Goal: Transaction & Acquisition: Purchase product/service

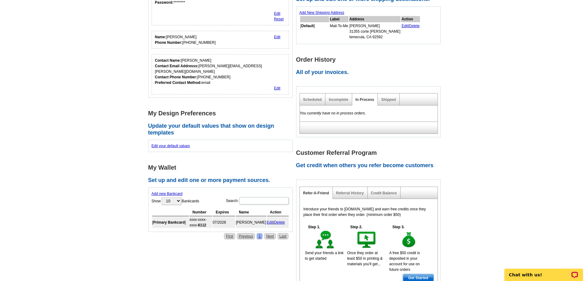
scroll to position [185, 0]
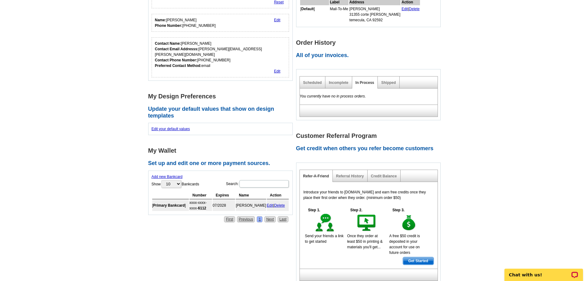
click at [269, 203] on link "Edit" at bounding box center [270, 205] width 6 height 4
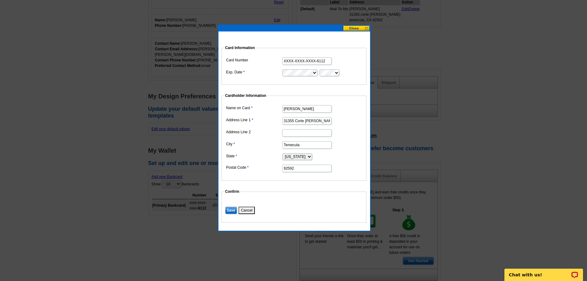
click at [326, 60] on input "XXXX-XXXX-XXXX-6112" at bounding box center [306, 60] width 49 height 7
click at [325, 61] on input "XXXX-XXXX-XXXX-6112" at bounding box center [306, 60] width 49 height 7
click at [322, 59] on input "XXXX-XXXX-XXXX-6112" at bounding box center [306, 60] width 49 height 7
click at [320, 60] on input "XXXX-XXXX-XXXX-6112" at bounding box center [306, 60] width 49 height 7
click at [359, 28] on button at bounding box center [356, 28] width 27 height 6
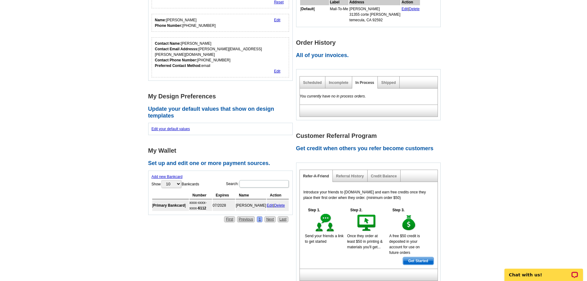
drag, startPoint x: 281, startPoint y: 167, endPoint x: 326, endPoint y: 19, distance: 154.3
click at [281, 203] on link "Delete" at bounding box center [279, 205] width 11 height 4
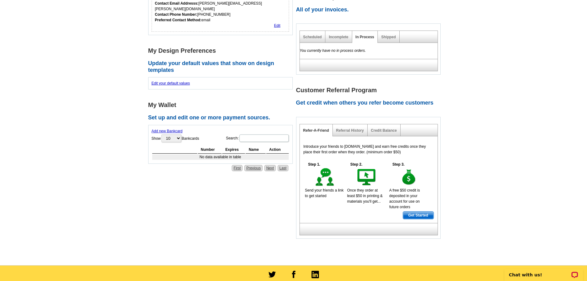
click at [172, 129] on link "Add new Bankcard" at bounding box center [167, 131] width 31 height 4
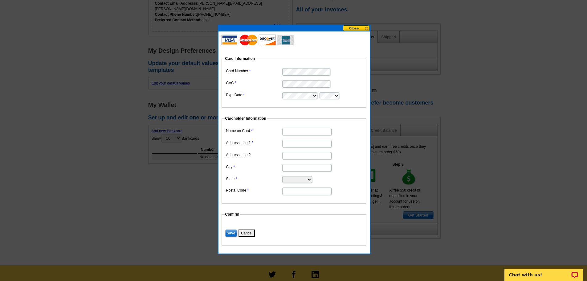
click at [303, 132] on input "Name on Card" at bounding box center [306, 131] width 49 height 7
type input "[PERSON_NAME]"
type input "31355 Corte Montiel"
type input "Y"
type input "Temecula"
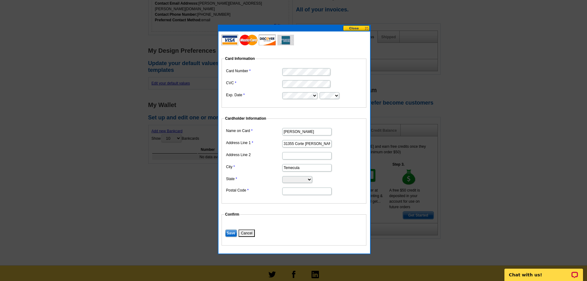
select select "CA"
type input "92592"
click at [231, 231] on input "Save" at bounding box center [231, 232] width 12 height 7
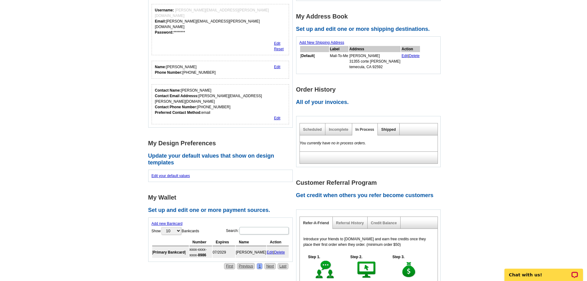
click at [389, 129] on link "Shipped" at bounding box center [388, 129] width 14 height 4
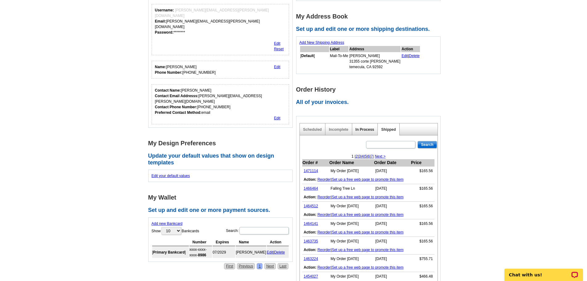
click at [371, 130] on link "In Process" at bounding box center [365, 129] width 19 height 4
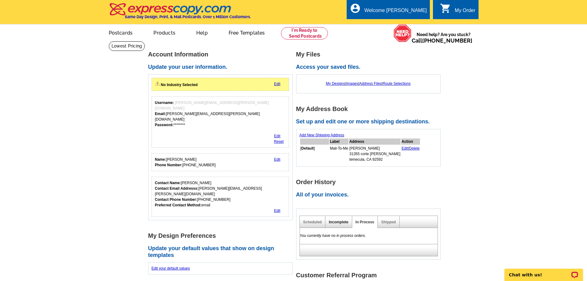
click at [337, 223] on link "Incomplete" at bounding box center [338, 222] width 19 height 4
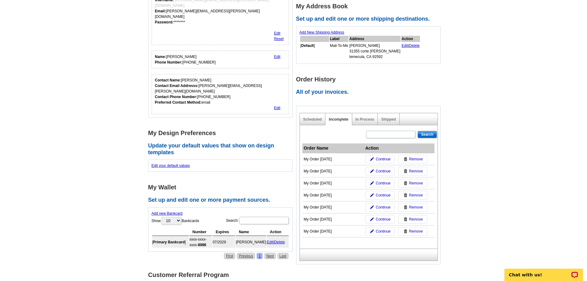
scroll to position [92, 0]
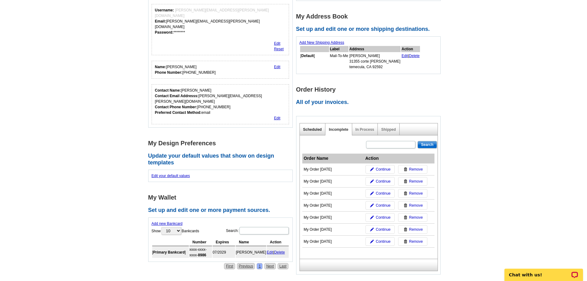
click at [316, 129] on link "Scheduled" at bounding box center [312, 129] width 19 height 4
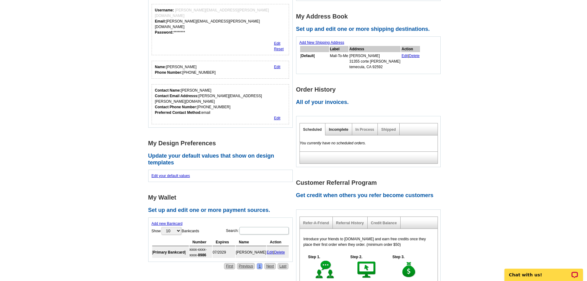
click at [343, 130] on link "Incomplete" at bounding box center [338, 129] width 19 height 4
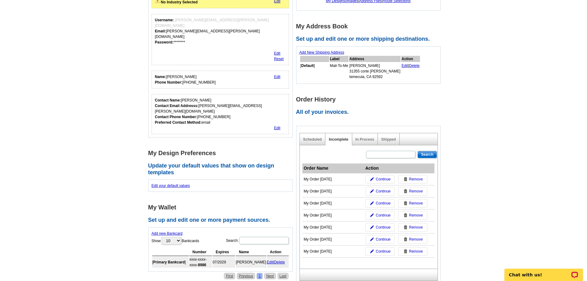
scroll to position [62, 0]
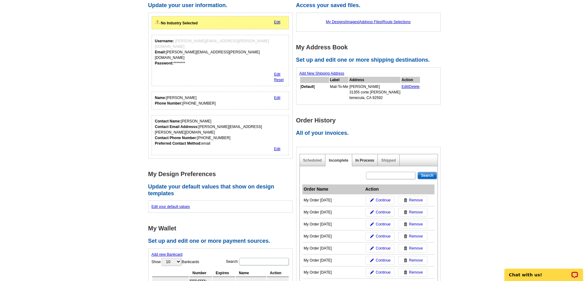
click at [360, 162] on link "In Process" at bounding box center [365, 160] width 19 height 4
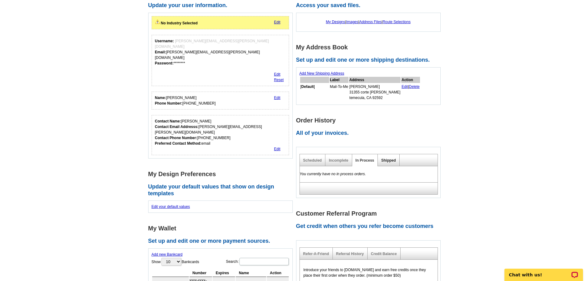
click at [390, 159] on link "Shipped" at bounding box center [388, 160] width 14 height 4
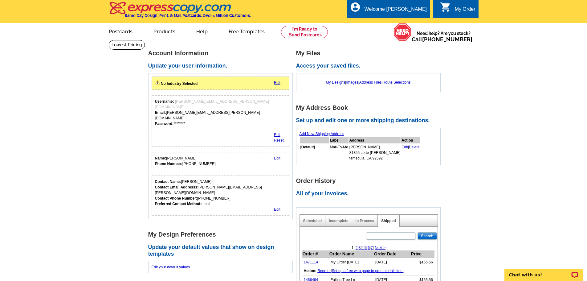
scroll to position [0, 0]
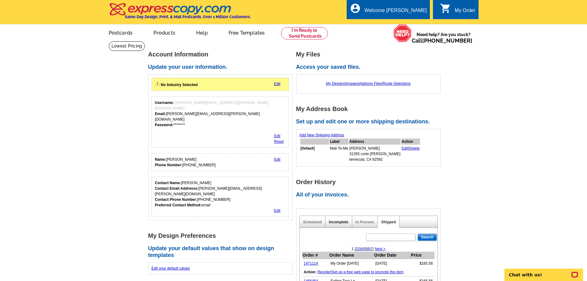
click at [334, 222] on link "Incomplete" at bounding box center [338, 222] width 19 height 4
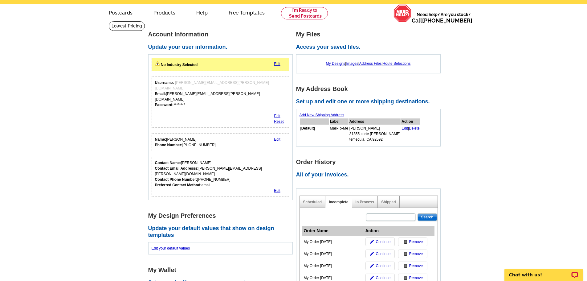
scroll to position [31, 0]
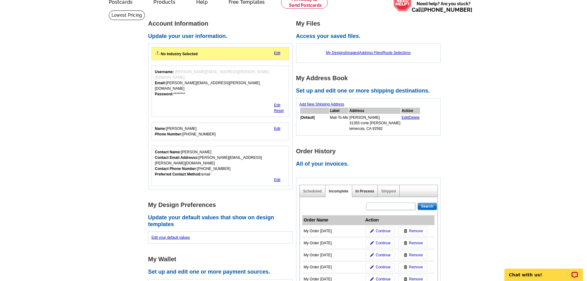
click at [370, 193] on link "In Process" at bounding box center [365, 191] width 19 height 4
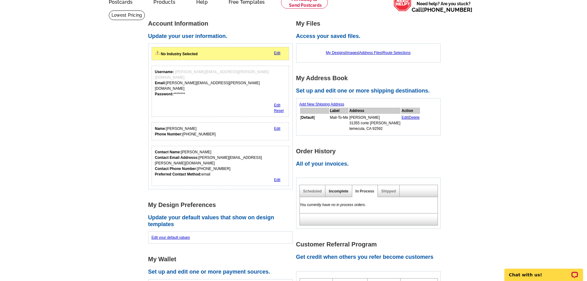
click at [347, 191] on link "Incomplete" at bounding box center [338, 191] width 19 height 4
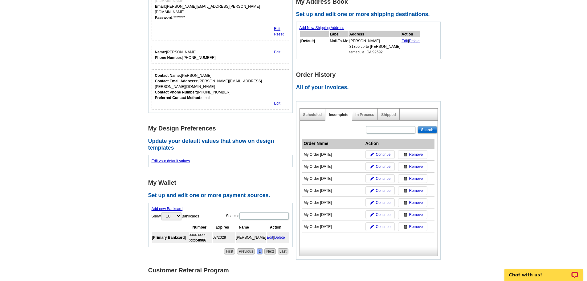
scroll to position [123, 0]
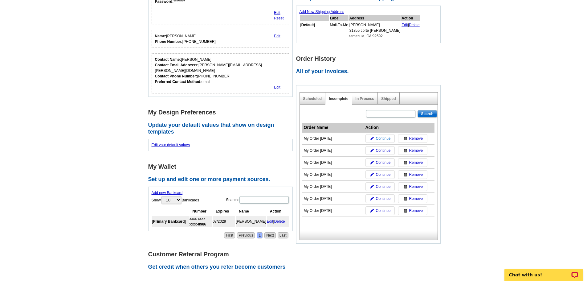
click at [388, 139] on span "Continue" at bounding box center [383, 139] width 15 height 6
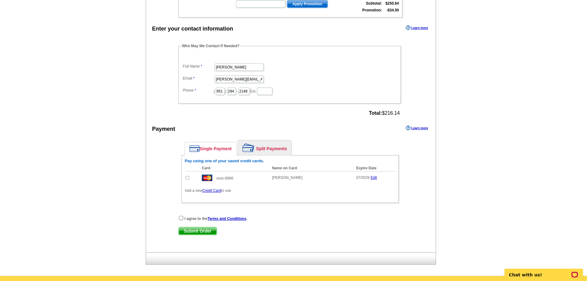
scroll to position [185, 0]
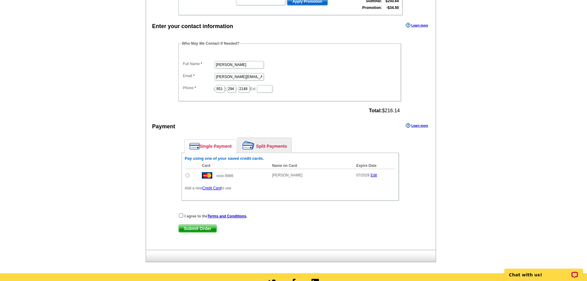
click at [185, 176] on td at bounding box center [192, 175] width 14 height 13
click at [188, 176] on input "radio" at bounding box center [188, 175] width 4 height 4
radio input "true"
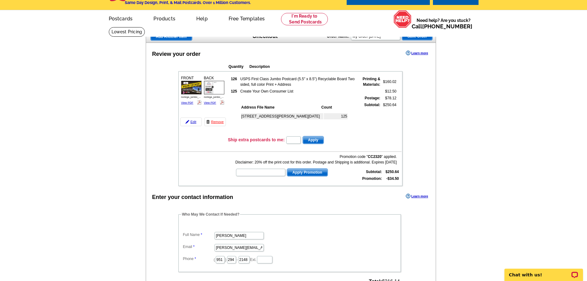
scroll to position [0, 0]
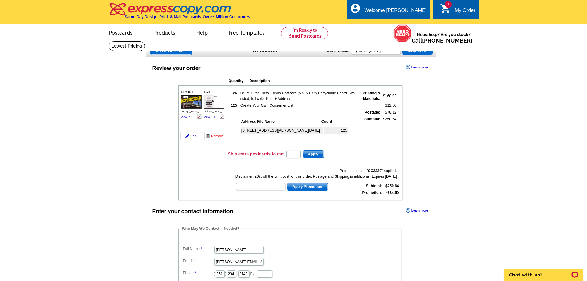
click at [466, 11] on div "My Order" at bounding box center [465, 12] width 21 height 9
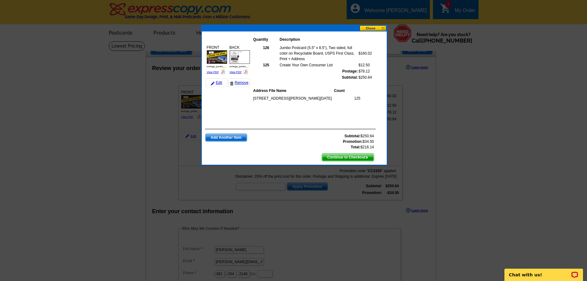
click at [370, 28] on button at bounding box center [373, 28] width 27 height 6
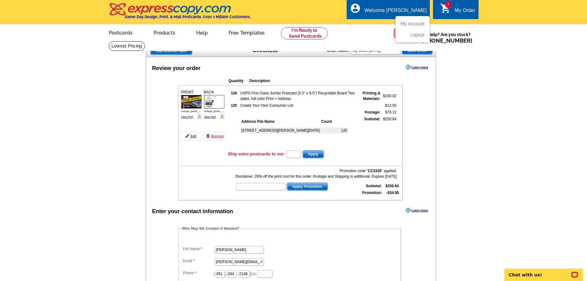
click at [406, 8] on div "Welcome [PERSON_NAME]" at bounding box center [396, 12] width 62 height 9
click at [401, 12] on div "Welcome [PERSON_NAME]" at bounding box center [396, 12] width 62 height 9
click at [421, 9] on div "Welcome [PERSON_NAME]" at bounding box center [396, 12] width 62 height 9
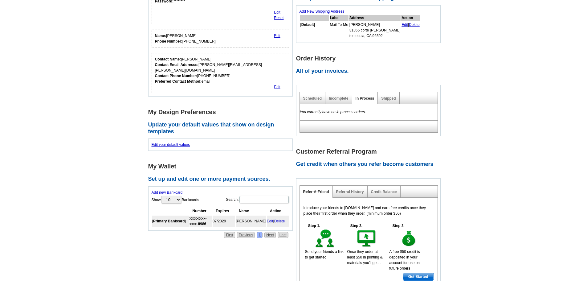
scroll to position [123, 0]
click at [339, 100] on link "Incomplete" at bounding box center [338, 98] width 19 height 4
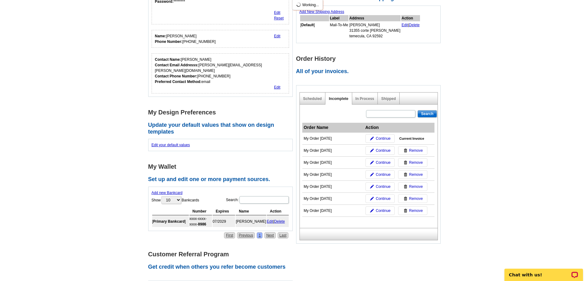
click at [339, 99] on link "Incomplete" at bounding box center [338, 98] width 19 height 4
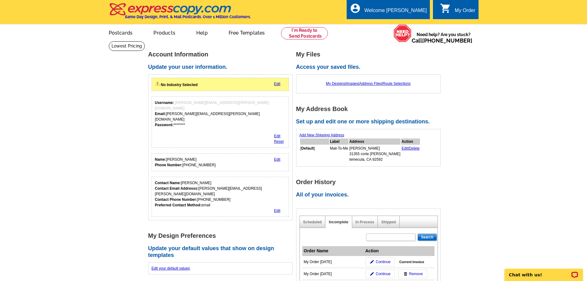
click at [467, 12] on div "My Order" at bounding box center [465, 12] width 21 height 9
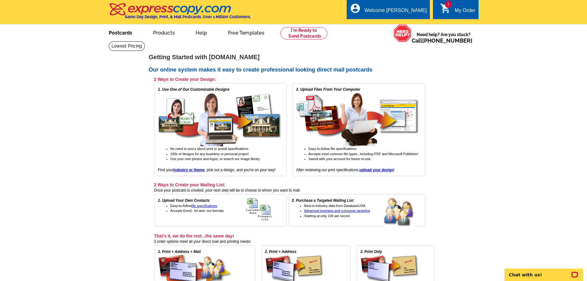
click at [117, 34] on link "Postcards" at bounding box center [120, 32] width 43 height 14
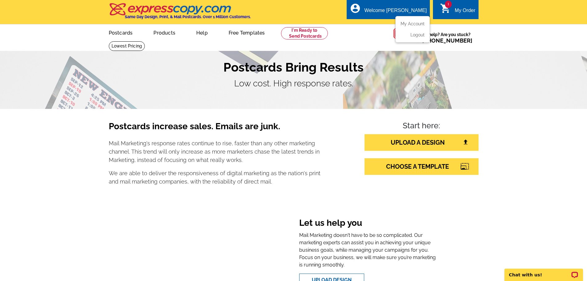
click at [401, 8] on div "Welcome [PERSON_NAME]" at bounding box center [396, 12] width 62 height 9
click at [418, 24] on link "My Account" at bounding box center [411, 24] width 27 height 6
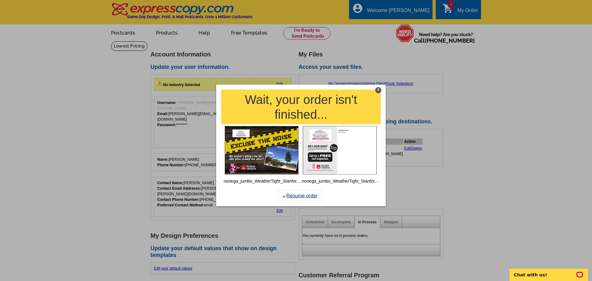
click at [301, 195] on link "Resume order" at bounding box center [299, 196] width 44 height 10
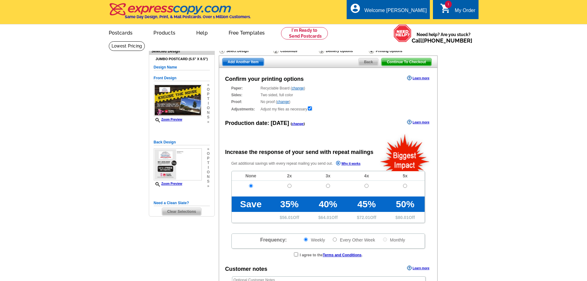
radio input "false"
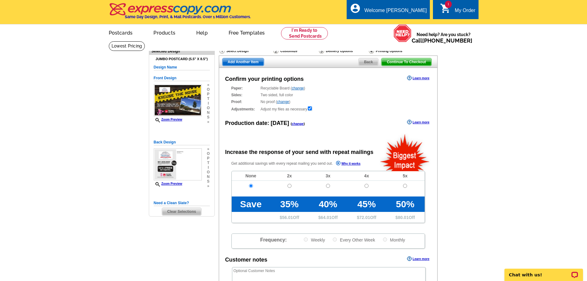
click at [406, 62] on span "Continue To Checkout" at bounding box center [407, 61] width 50 height 7
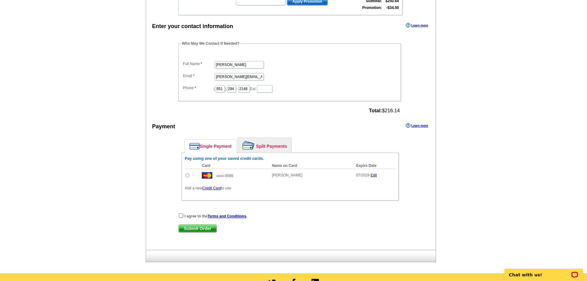
drag, startPoint x: 181, startPoint y: 216, endPoint x: 182, endPoint y: 219, distance: 3.8
click at [181, 216] on input "checkbox" at bounding box center [181, 215] width 4 height 4
checkbox input "true"
click at [205, 227] on span "Submit Order" at bounding box center [198, 228] width 38 height 7
click at [188, 175] on input "radio" at bounding box center [188, 175] width 4 height 4
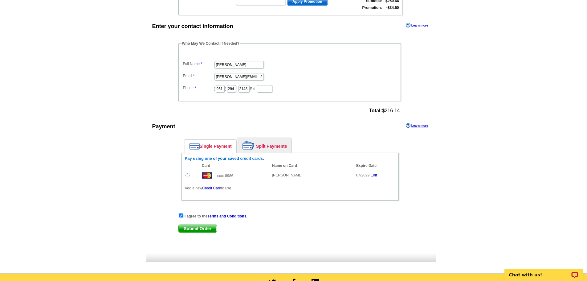
radio input "true"
click at [210, 228] on span "Submit Order" at bounding box center [198, 228] width 38 height 7
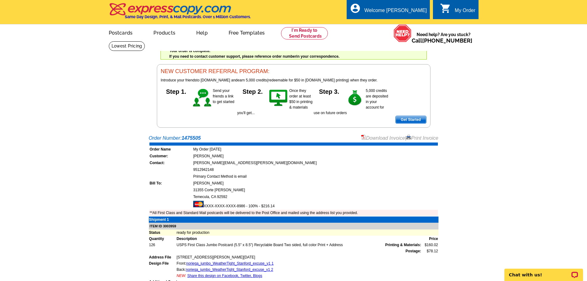
click at [384, 137] on link "Download Invoice" at bounding box center [383, 137] width 44 height 5
